Goal: Transaction & Acquisition: Book appointment/travel/reservation

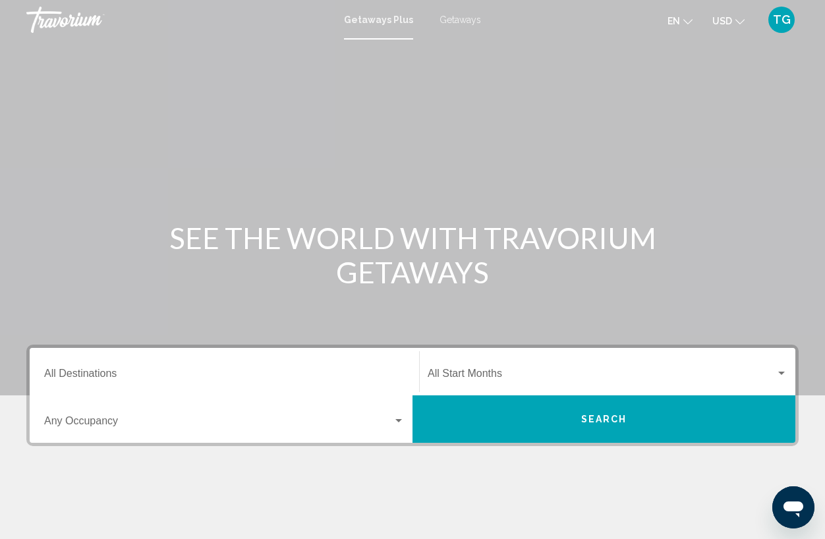
click at [473, 22] on span "Getaways" at bounding box center [461, 20] width 42 height 11
click at [399, 421] on div "Search widget" at bounding box center [399, 420] width 7 height 3
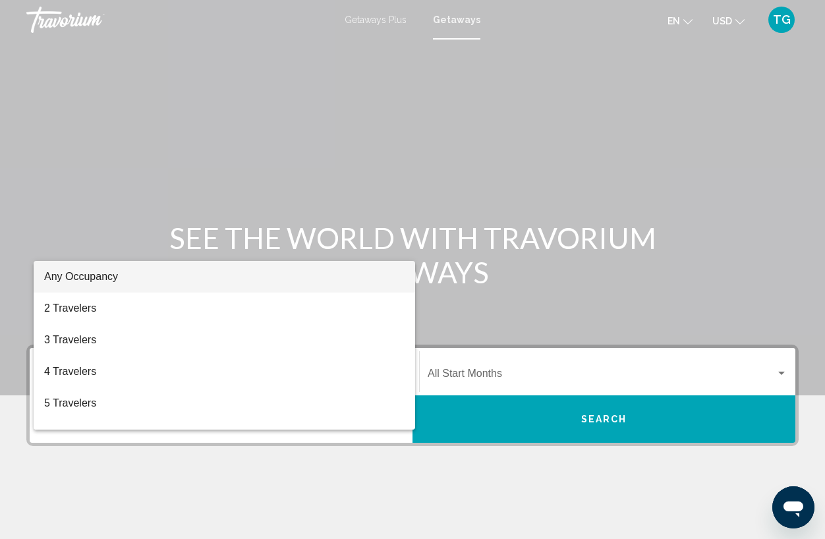
click at [189, 171] on div at bounding box center [412, 269] width 825 height 539
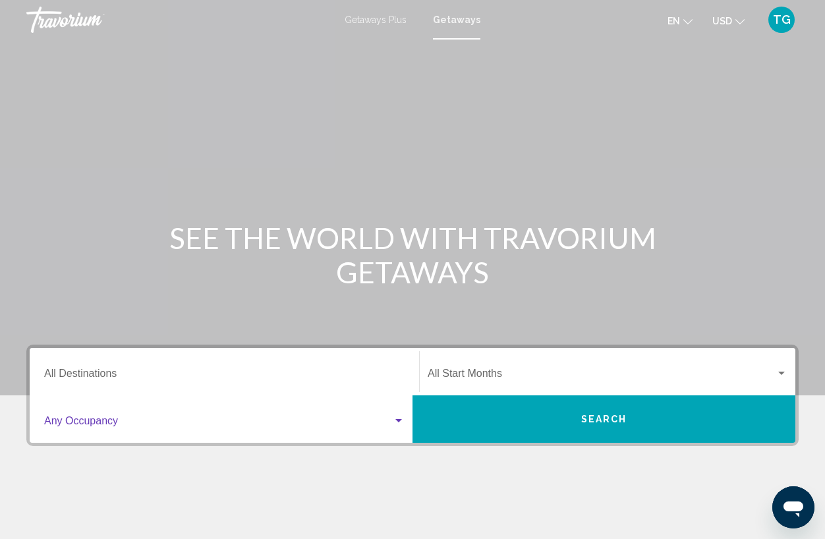
click at [396, 421] on div "Search widget" at bounding box center [399, 420] width 7 height 3
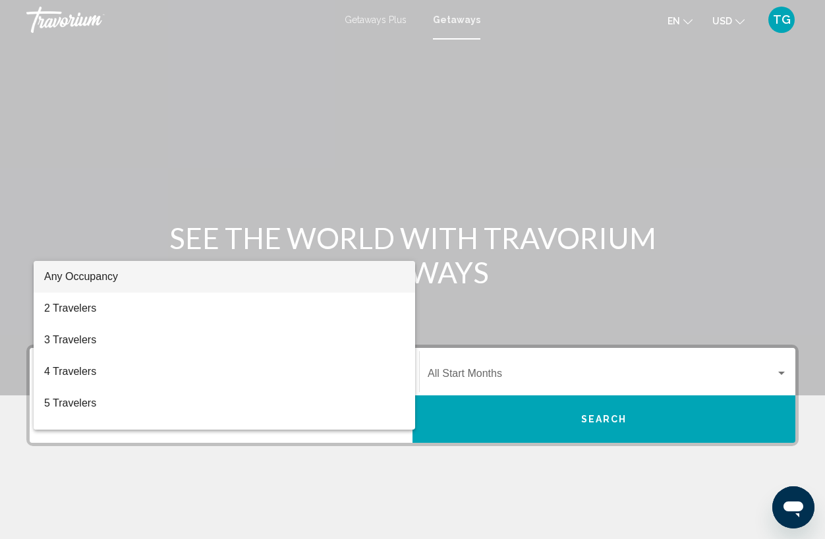
click at [378, 438] on div at bounding box center [412, 269] width 825 height 539
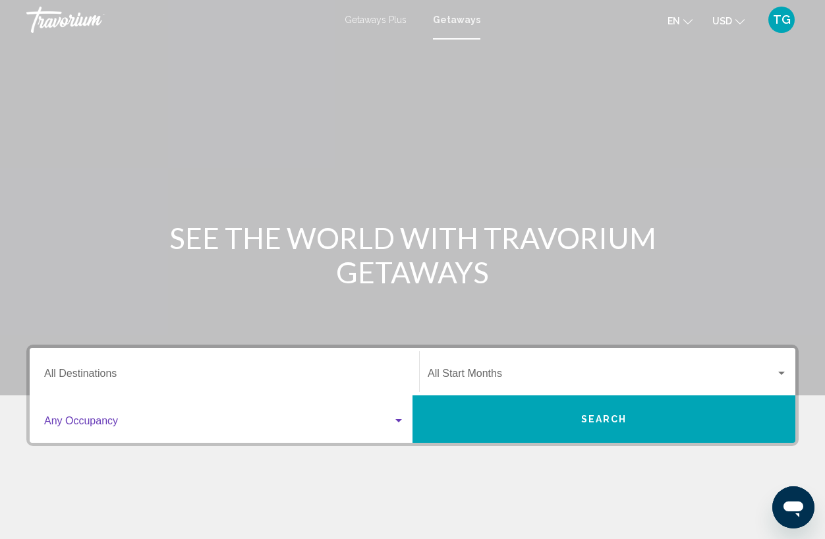
click at [397, 421] on div "Search widget" at bounding box center [399, 420] width 7 height 3
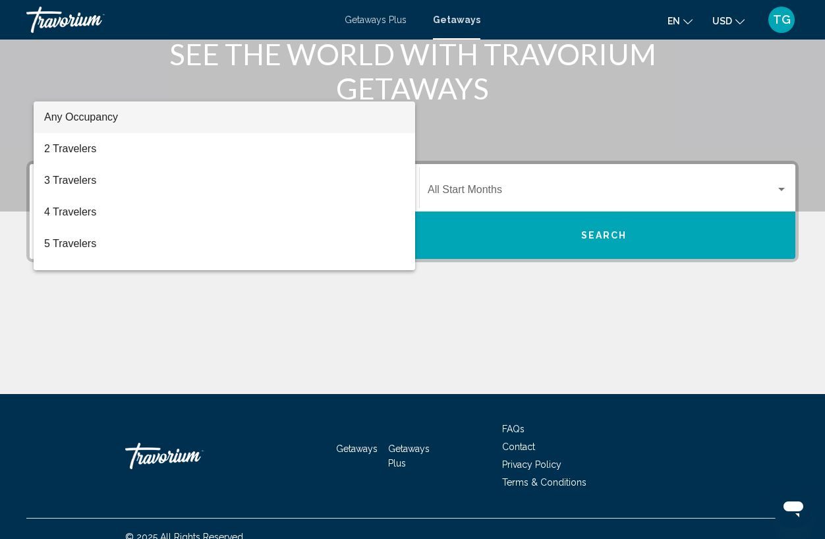
scroll to position [200, 0]
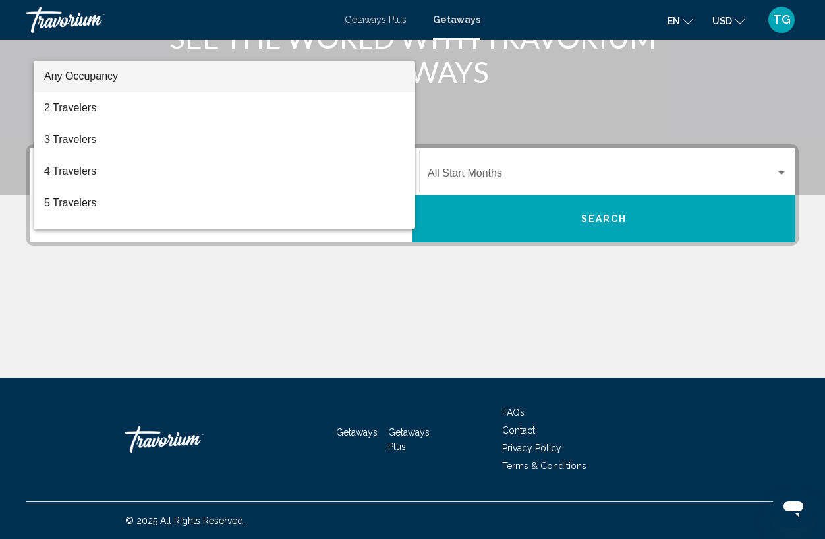
click at [377, 237] on div at bounding box center [412, 269] width 825 height 539
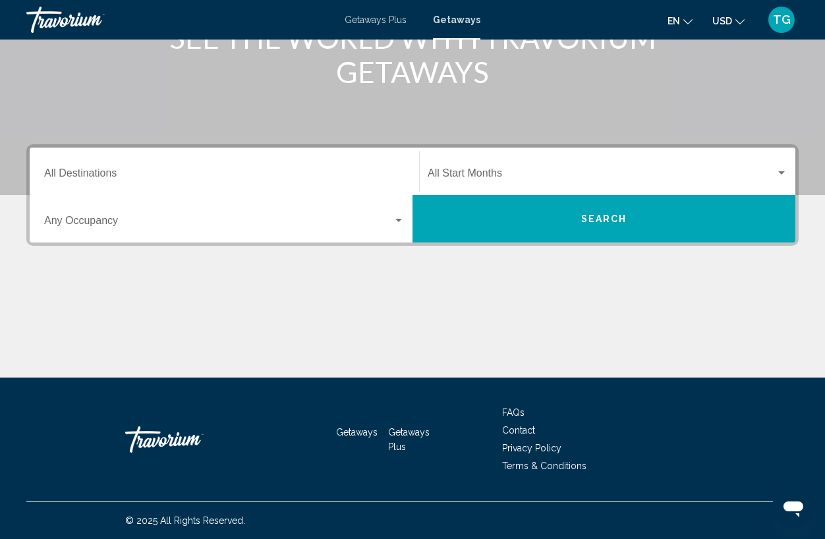
click at [96, 163] on div "Destination All Destinations" at bounding box center [224, 172] width 361 height 42
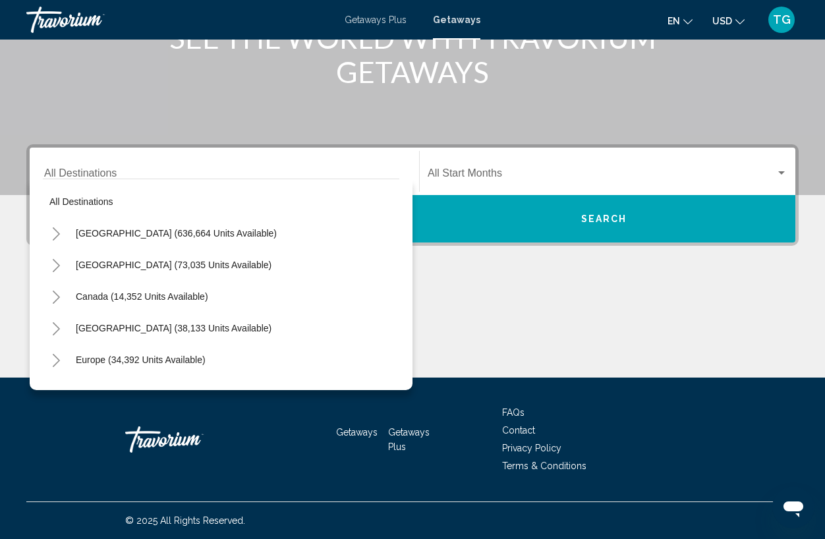
click at [96, 163] on div "Destination All Destinations" at bounding box center [224, 172] width 361 height 42
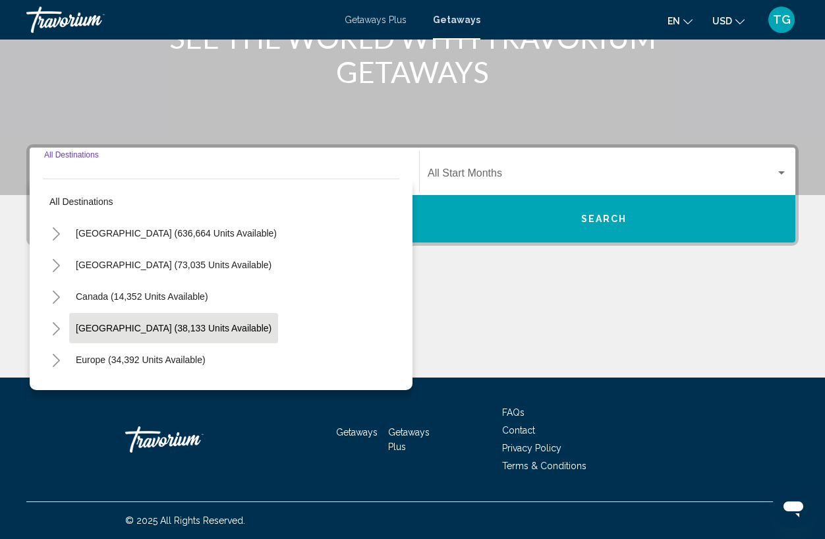
click at [121, 332] on span "[GEOGRAPHIC_DATA] (38,133 units available)" at bounding box center [174, 328] width 196 height 11
type input "**********"
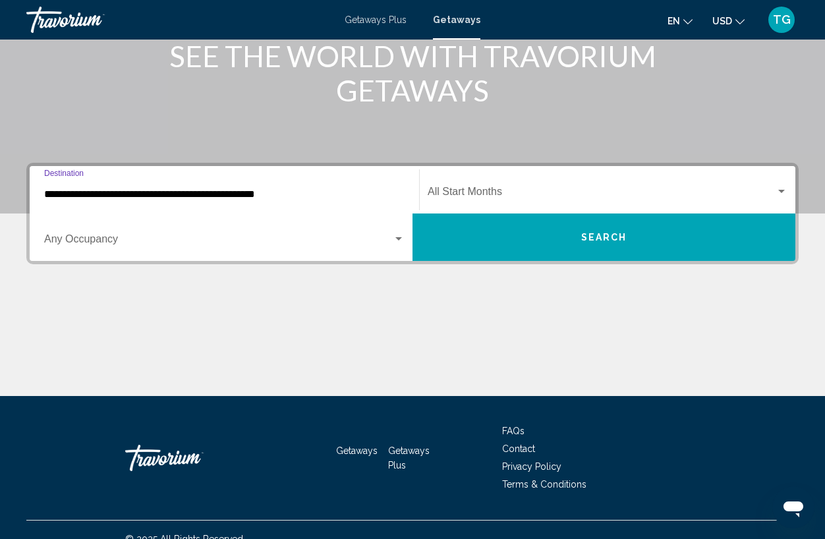
scroll to position [198, 0]
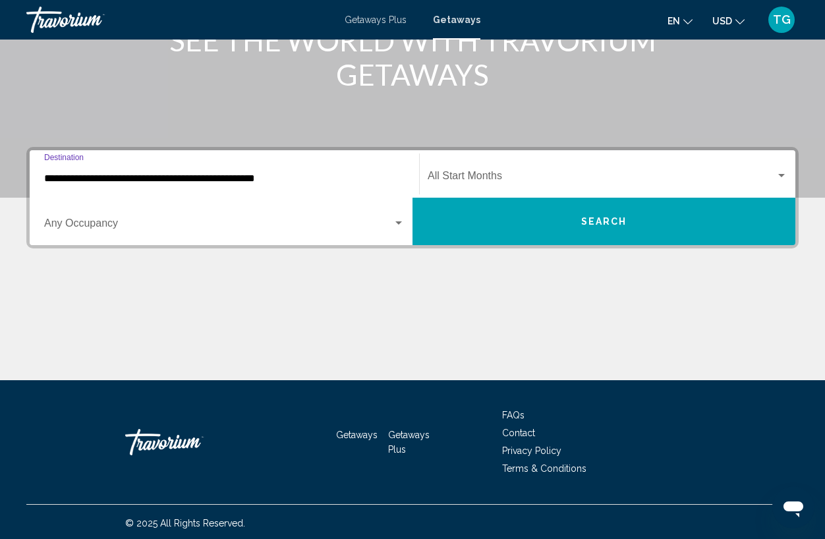
click at [233, 165] on div "**********" at bounding box center [224, 175] width 361 height 42
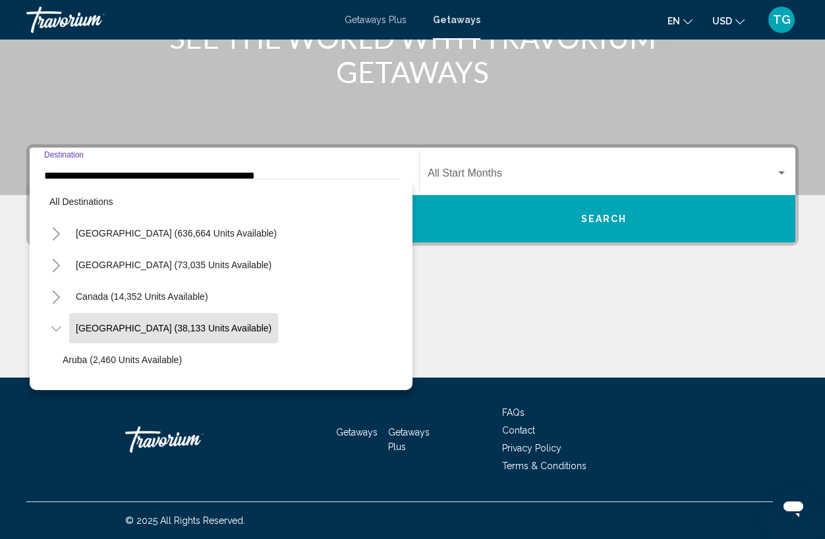
scroll to position [47, 0]
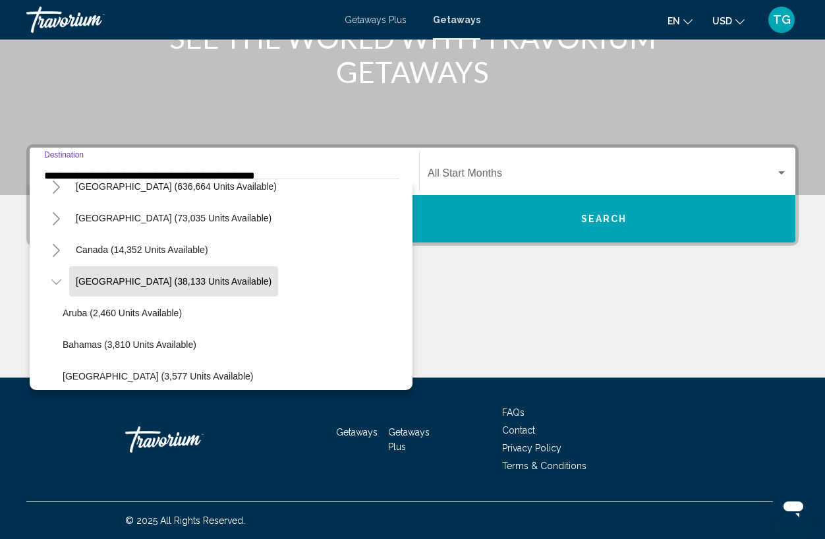
click at [233, 165] on div "**********" at bounding box center [224, 172] width 361 height 42
click at [74, 283] on button "[GEOGRAPHIC_DATA] (38,133 units available)" at bounding box center [173, 281] width 209 height 30
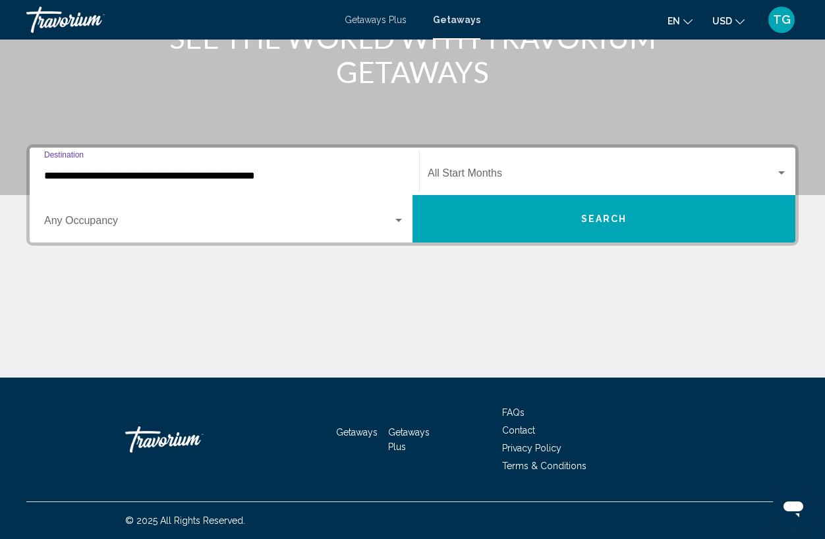
drag, startPoint x: 74, startPoint y: 283, endPoint x: 82, endPoint y: 281, distance: 8.2
click at [78, 283] on div "Main content" at bounding box center [412, 328] width 773 height 99
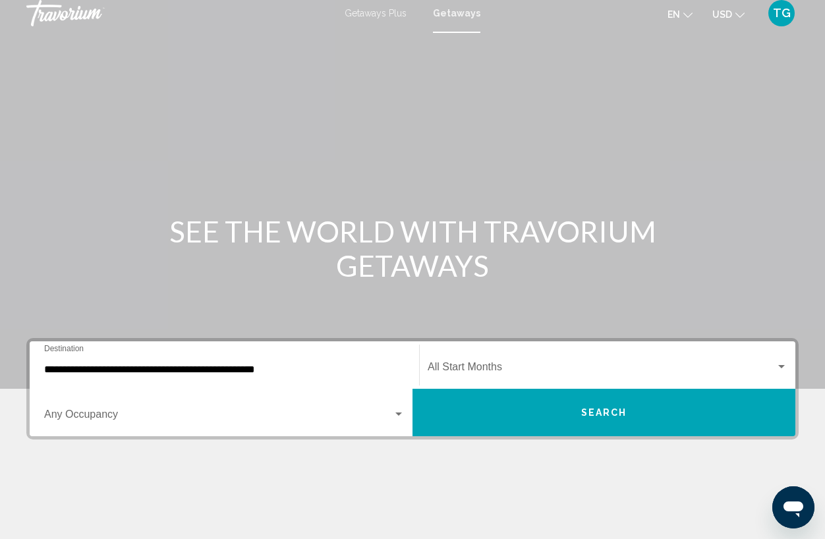
scroll to position [3, 0]
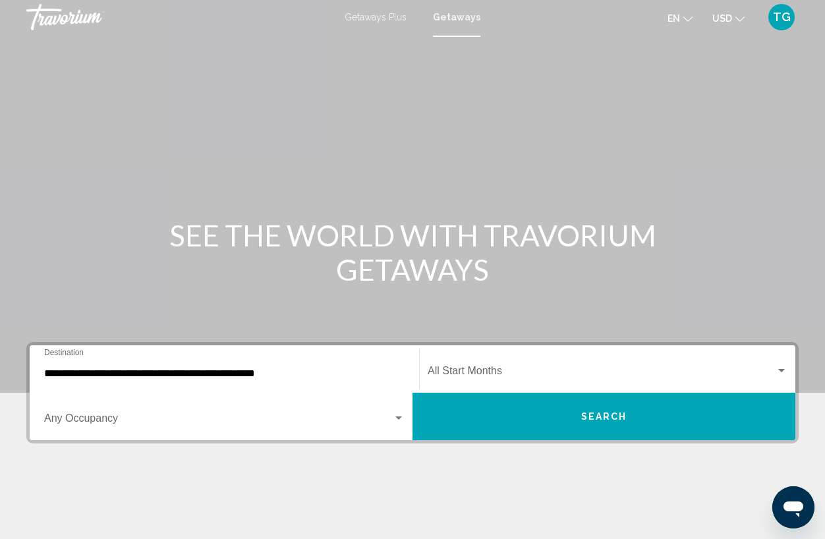
click at [186, 366] on div "**********" at bounding box center [224, 370] width 361 height 42
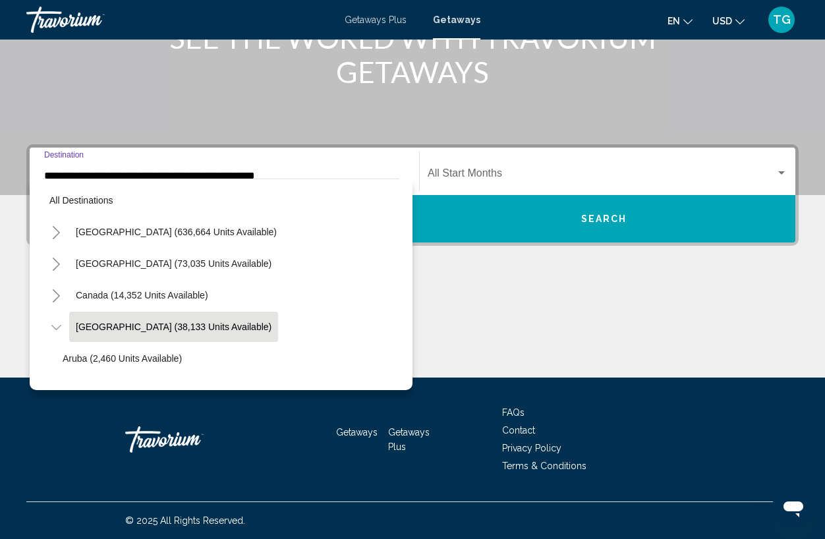
scroll to position [0, 0]
click at [780, 172] on div "Search widget" at bounding box center [782, 172] width 7 height 3
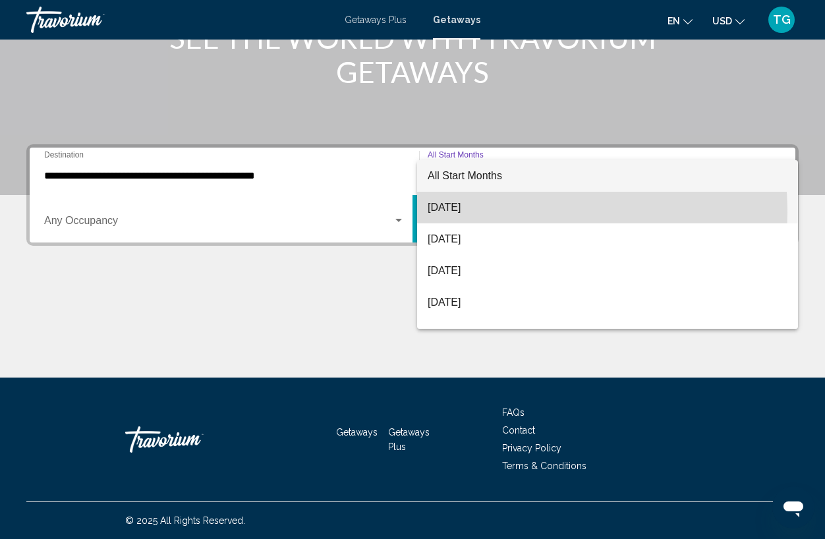
click at [448, 212] on span "[DATE]" at bounding box center [608, 208] width 360 height 32
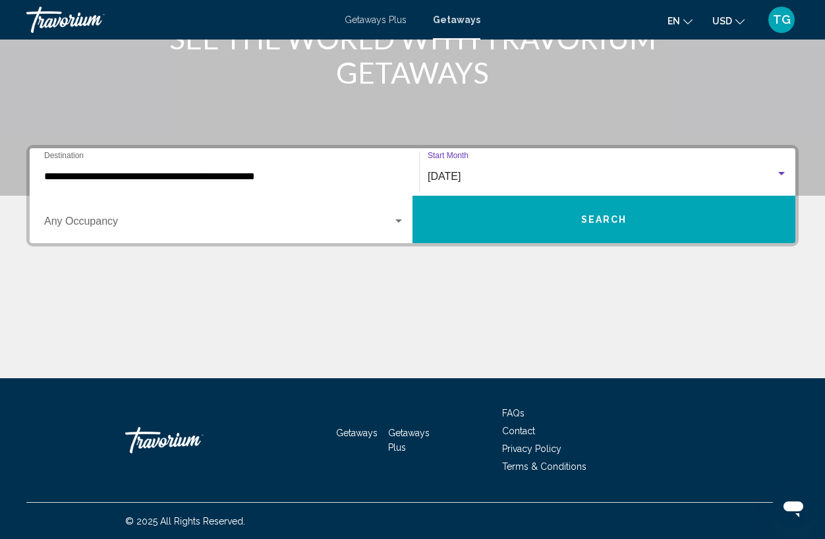
scroll to position [200, 0]
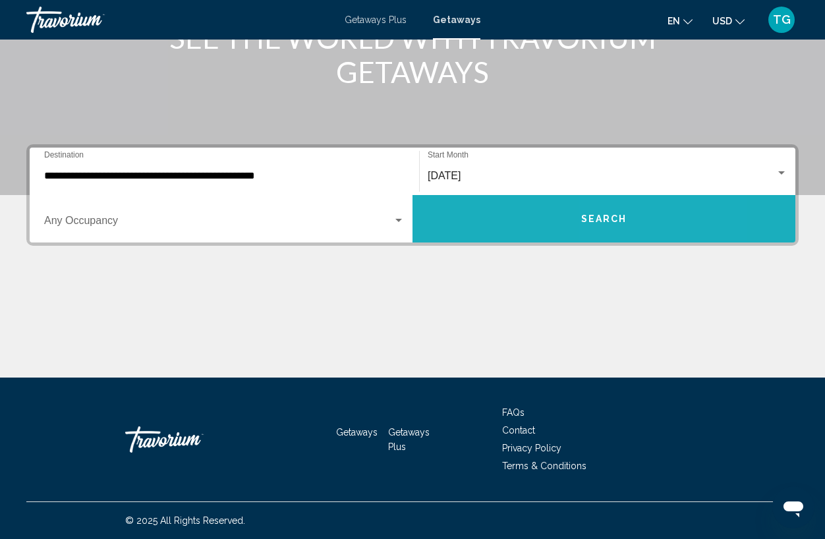
click at [614, 219] on span "Search" at bounding box center [604, 219] width 46 height 11
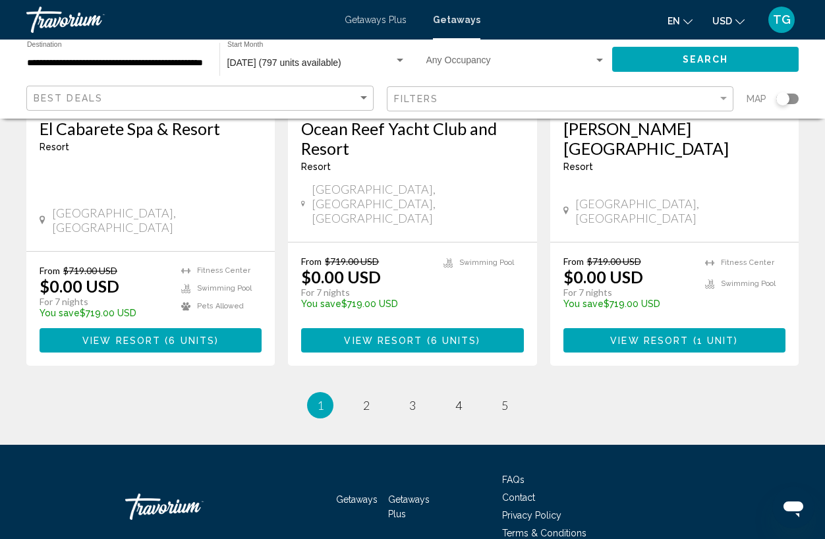
scroll to position [1718, 0]
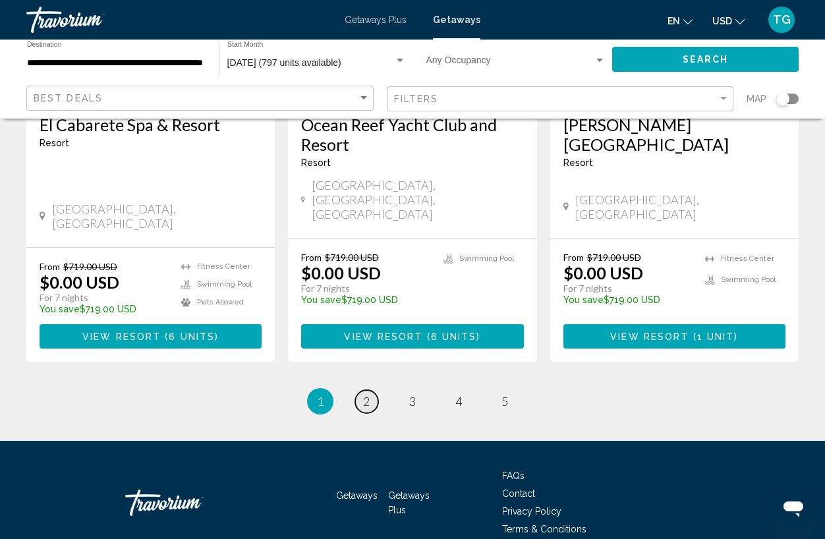
click at [367, 394] on span "2" at bounding box center [366, 401] width 7 height 15
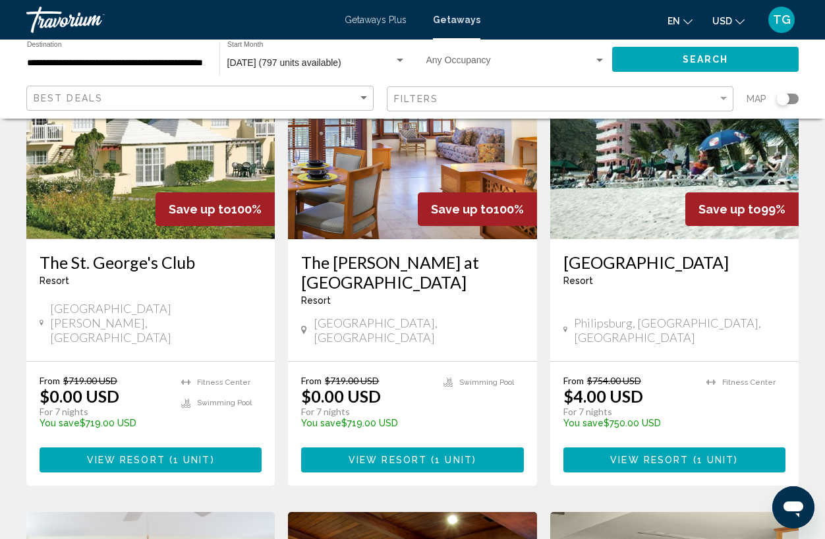
scroll to position [659, 0]
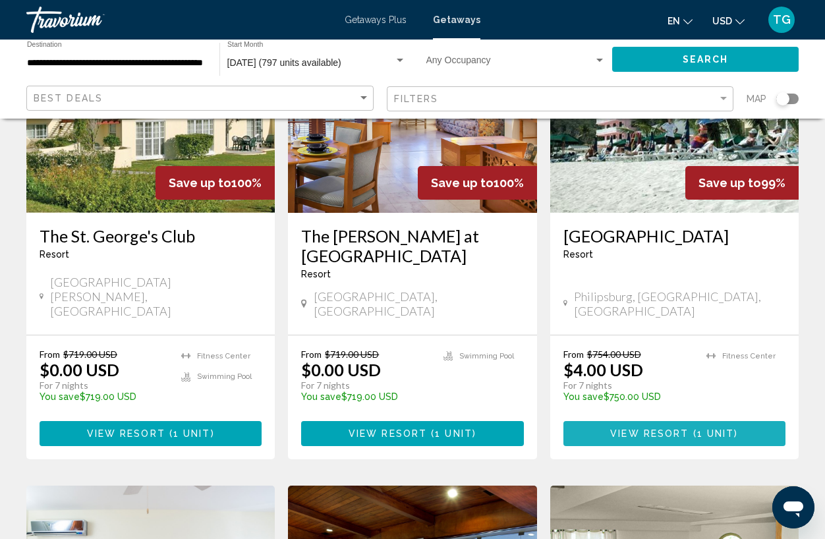
click at [655, 429] on span "View Resort" at bounding box center [649, 434] width 78 height 11
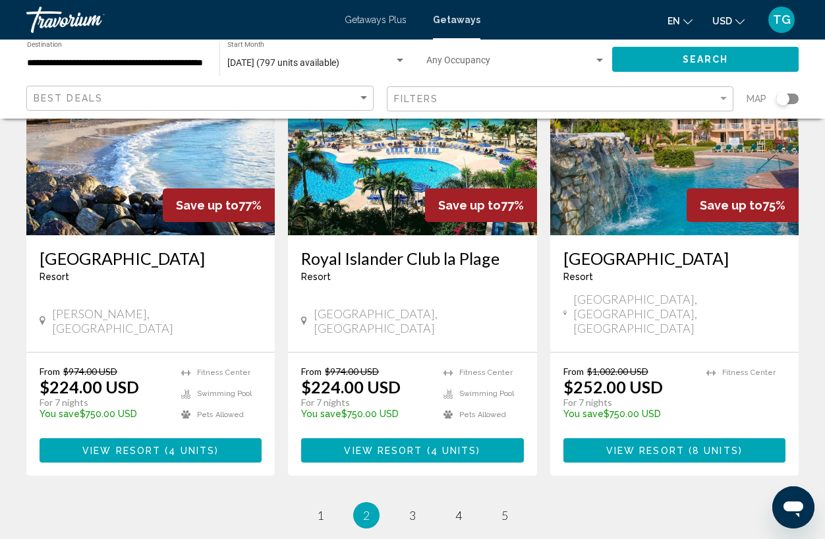
scroll to position [1648, 0]
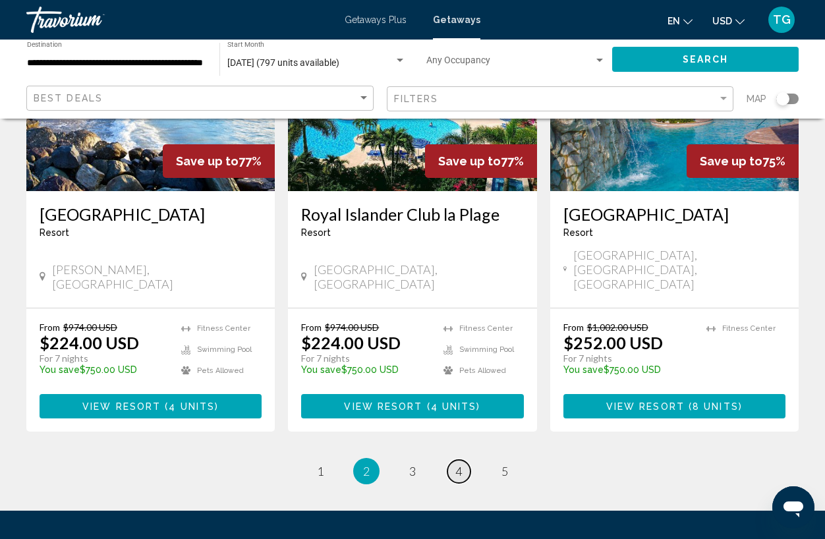
click at [457, 464] on span "4" at bounding box center [459, 471] width 7 height 15
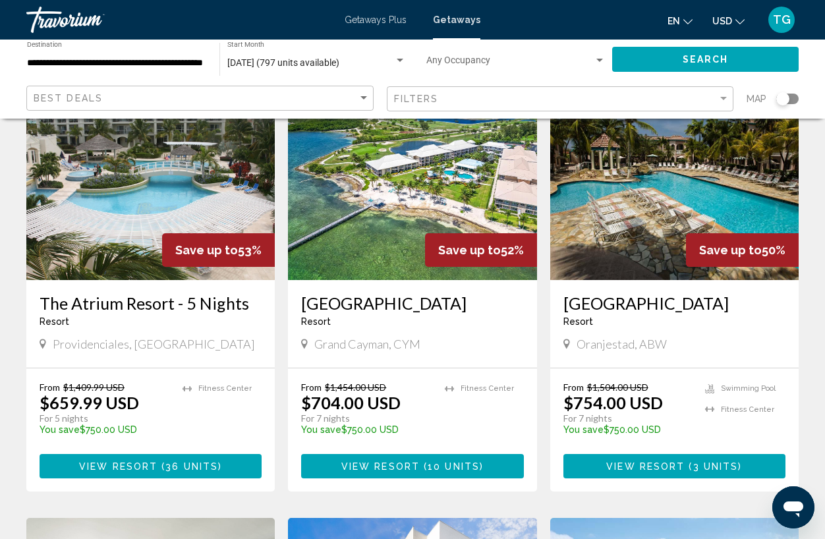
scroll to position [132, 0]
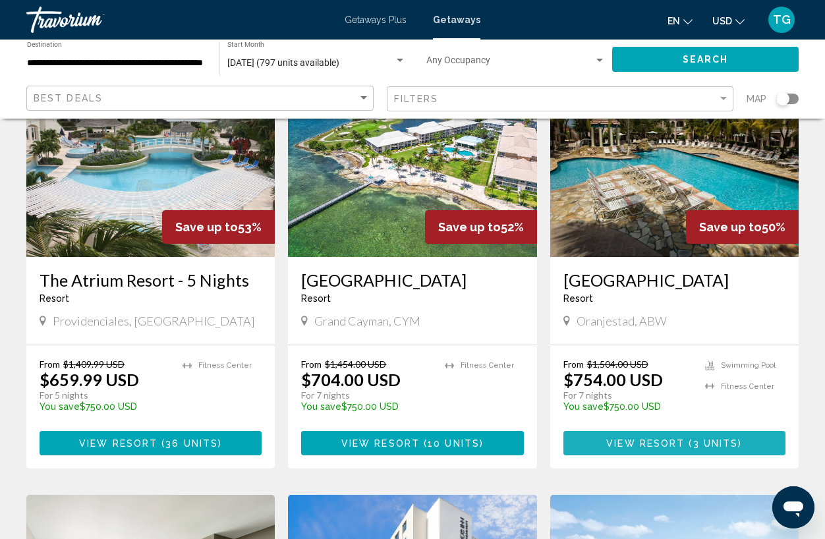
click at [651, 440] on span "View Resort" at bounding box center [645, 443] width 78 height 11
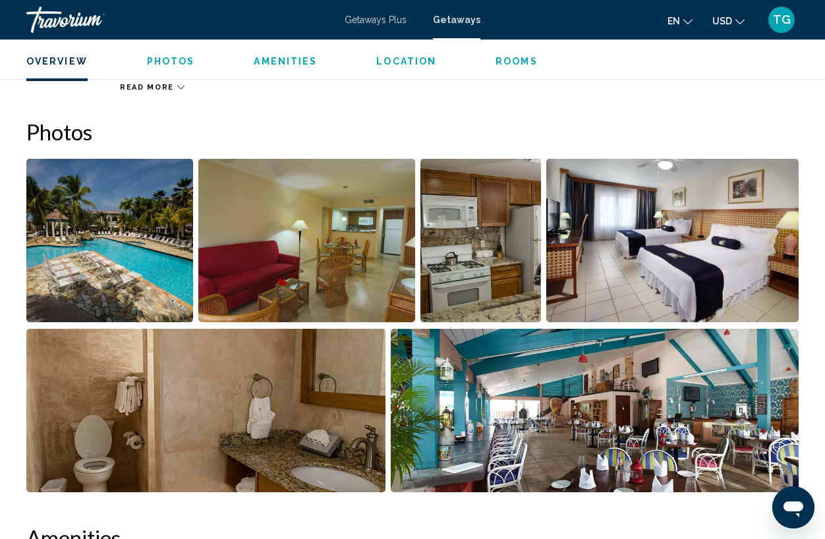
scroll to position [760, 0]
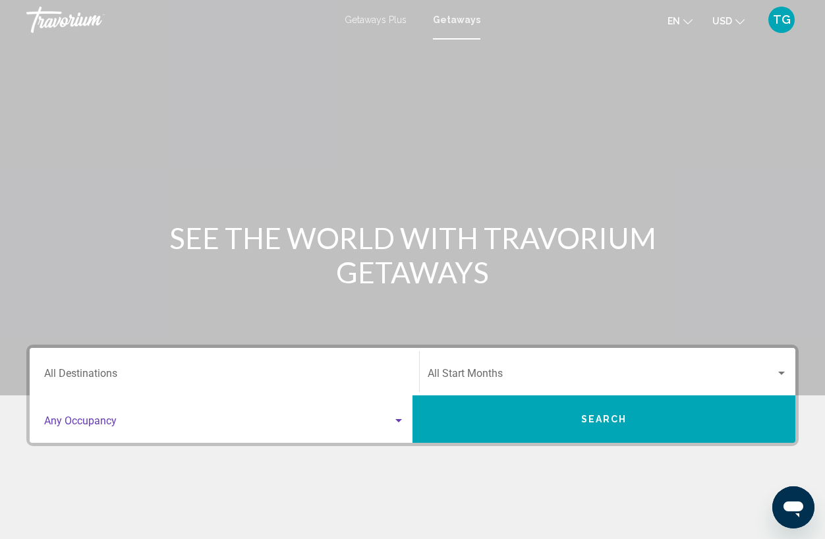
click at [398, 421] on div "Search widget" at bounding box center [399, 420] width 7 height 3
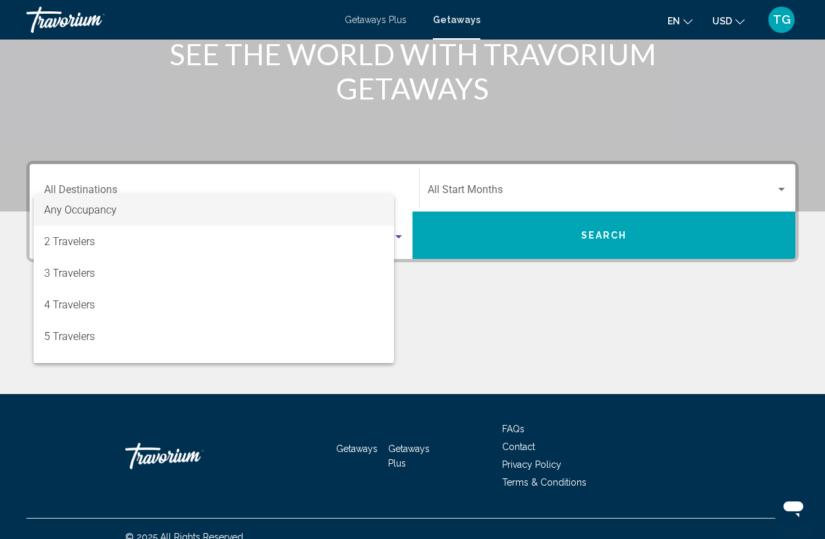
scroll to position [200, 0]
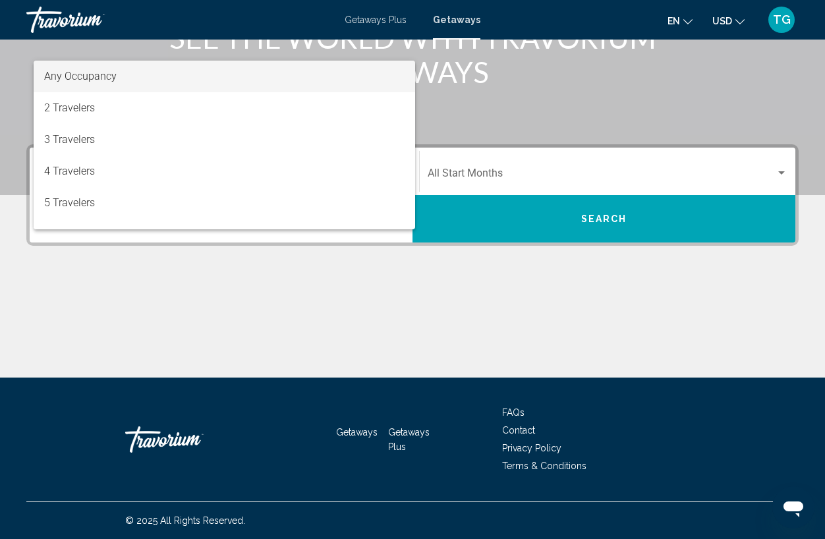
click at [491, 359] on div at bounding box center [412, 269] width 825 height 539
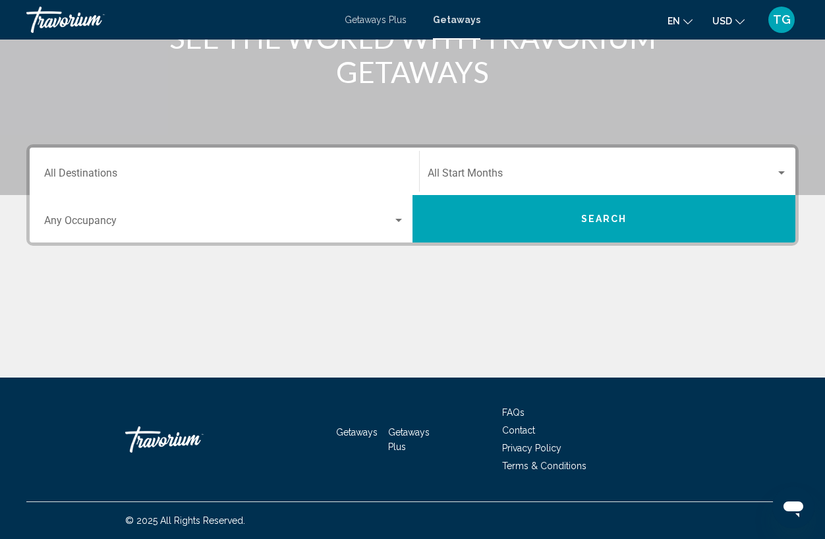
click at [77, 166] on div "Destination All Destinations" at bounding box center [224, 172] width 361 height 42
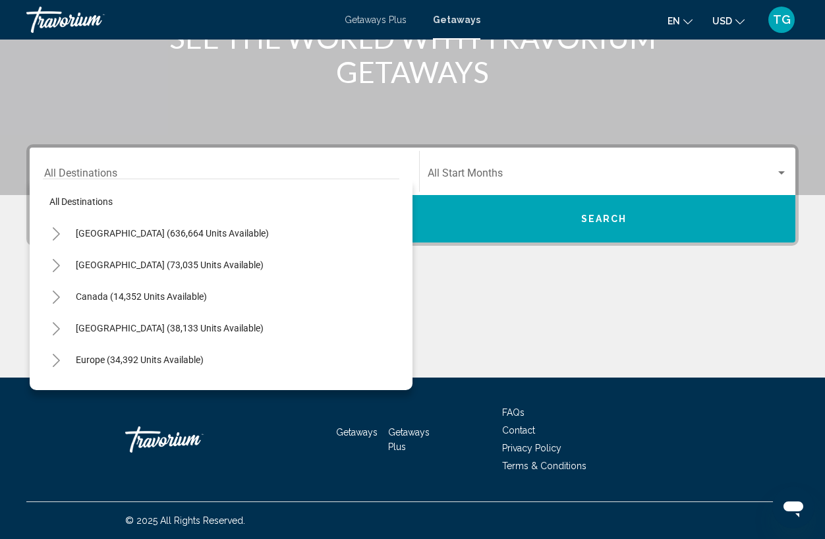
click at [77, 166] on div "Destination All Destinations" at bounding box center [224, 172] width 361 height 42
